Goal: Information Seeking & Learning: Learn about a topic

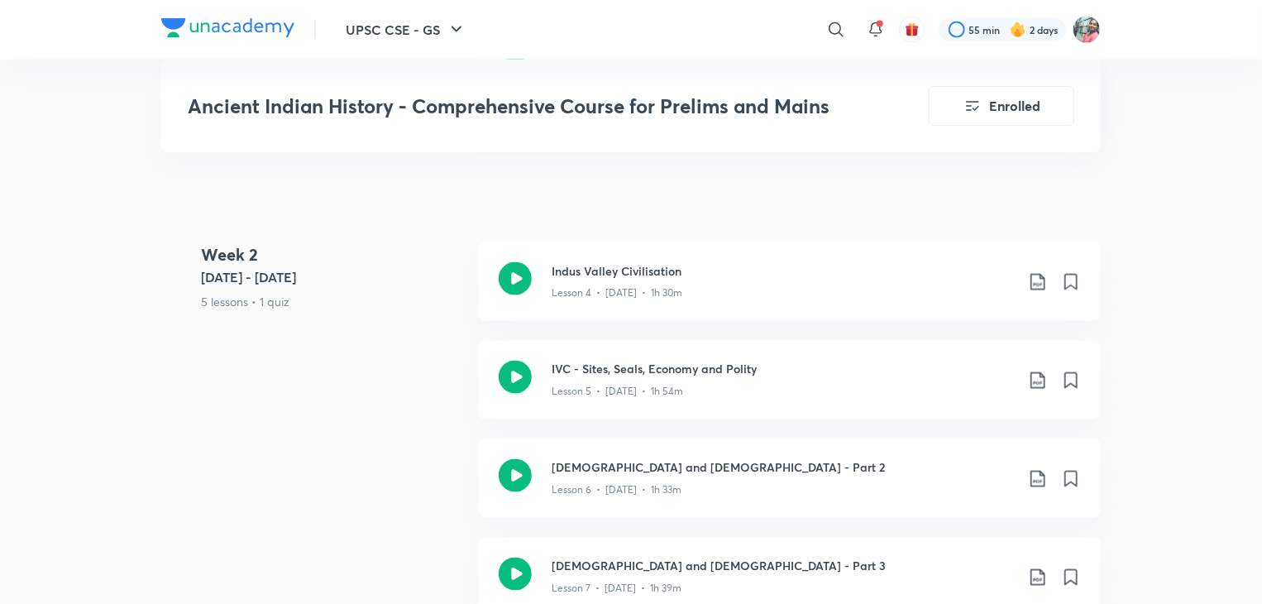
scroll to position [1296, 0]
click at [599, 360] on h3 "IVC - Sites, Seals, Economy and Polity" at bounding box center [783, 368] width 463 height 17
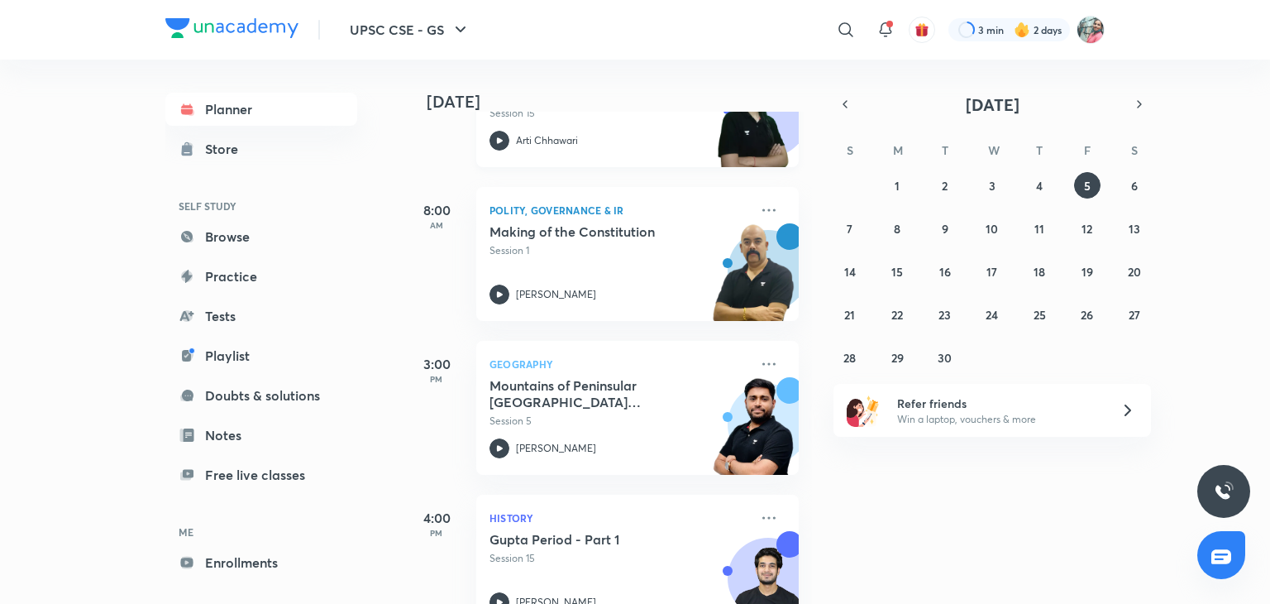
scroll to position [255, 0]
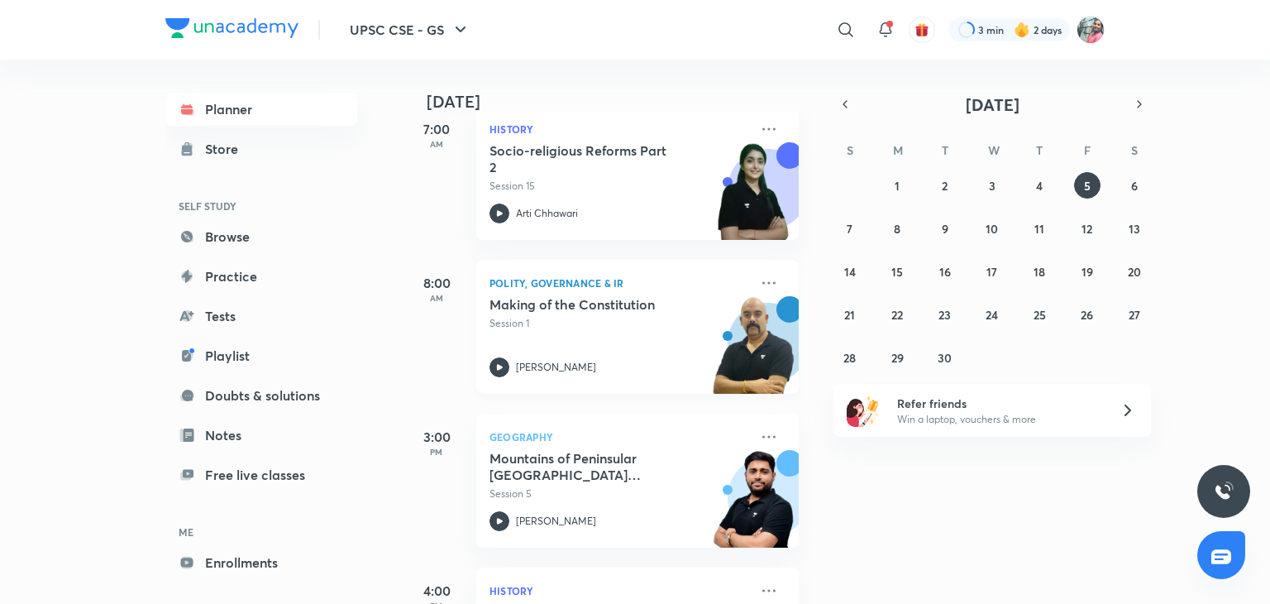
click at [615, 306] on h5 "Making of the Constitution" at bounding box center [593, 304] width 206 height 17
